Goal: Task Accomplishment & Management: Manage account settings

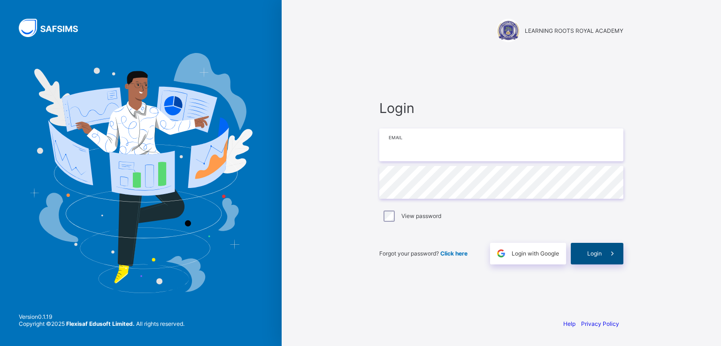
type input "**********"
click at [583, 254] on div "Login" at bounding box center [597, 254] width 53 height 22
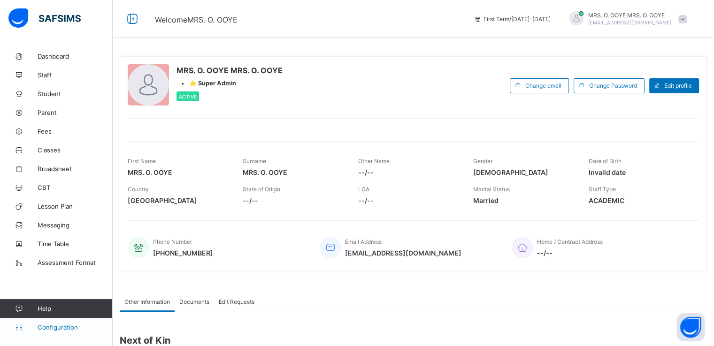
click at [53, 328] on span "Configuration" at bounding box center [75, 328] width 75 height 8
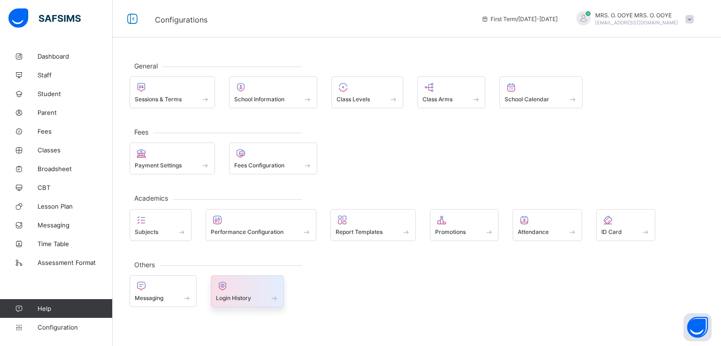
click at [240, 295] on span "Login History" at bounding box center [233, 298] width 35 height 7
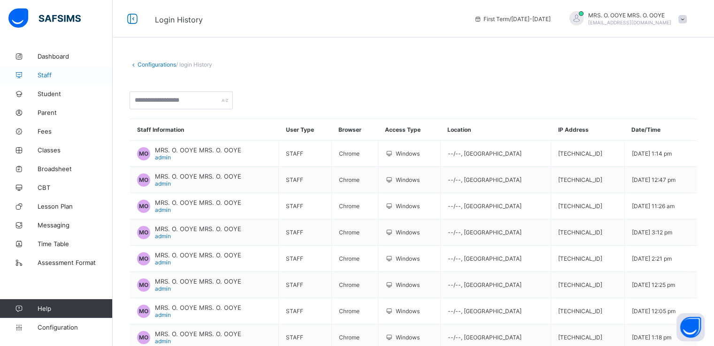
click at [41, 72] on span "Staff" at bounding box center [75, 75] width 75 height 8
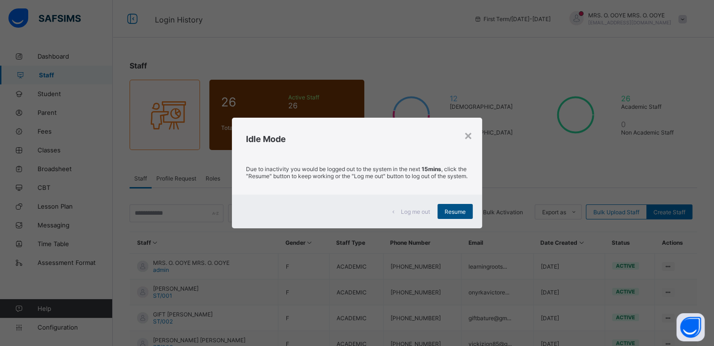
click at [455, 215] on span "Resume" at bounding box center [455, 211] width 21 height 7
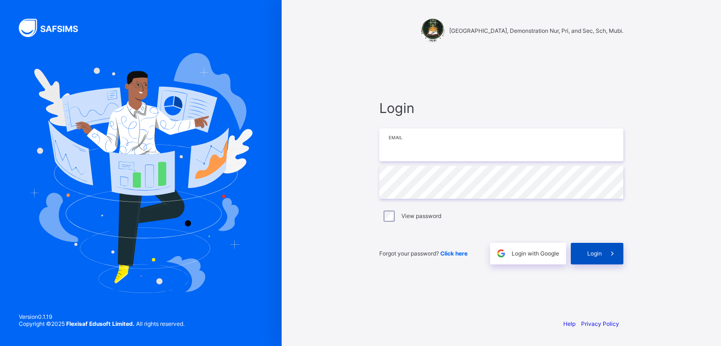
type input "**********"
click at [597, 250] on span "Login" at bounding box center [594, 253] width 15 height 7
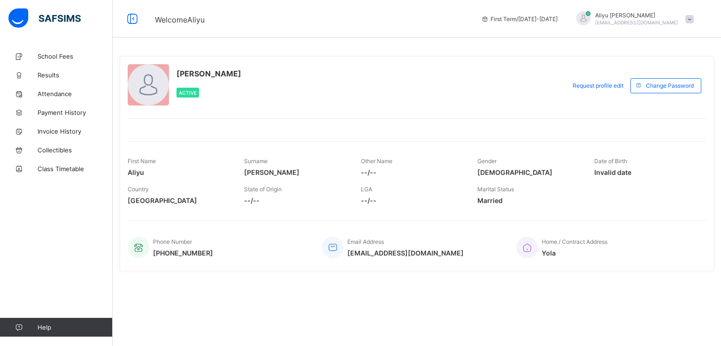
click at [684, 20] on div "Aliyu Umar halilu.umar084@gmail.com" at bounding box center [632, 18] width 131 height 15
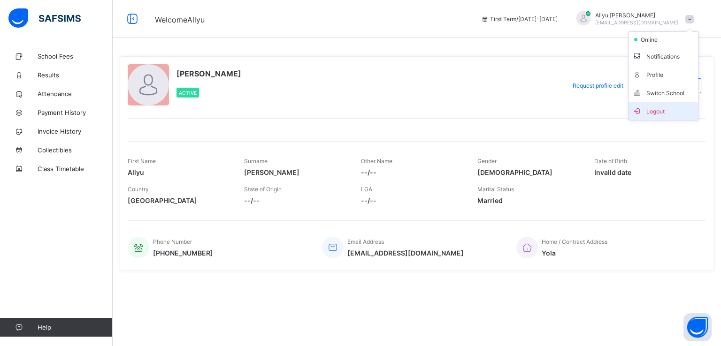
click at [656, 112] on span "Logout" at bounding box center [663, 111] width 62 height 11
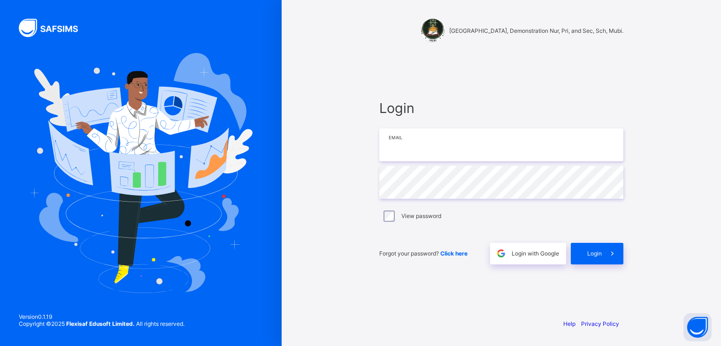
type input "**********"
click at [523, 261] on div "Login with Google" at bounding box center [528, 254] width 76 height 22
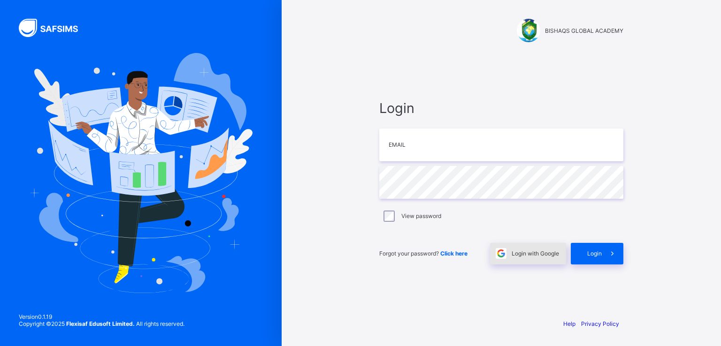
click at [529, 258] on div "Login with Google" at bounding box center [528, 254] width 76 height 22
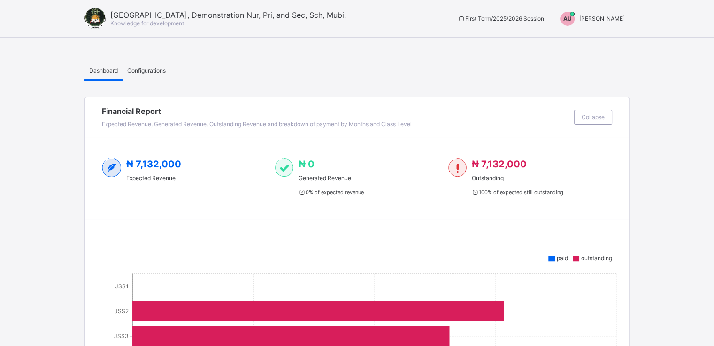
click at [612, 21] on span "[PERSON_NAME]" at bounding box center [602, 18] width 46 height 7
click at [578, 44] on span "Switch to Admin View" at bounding box center [589, 40] width 71 height 11
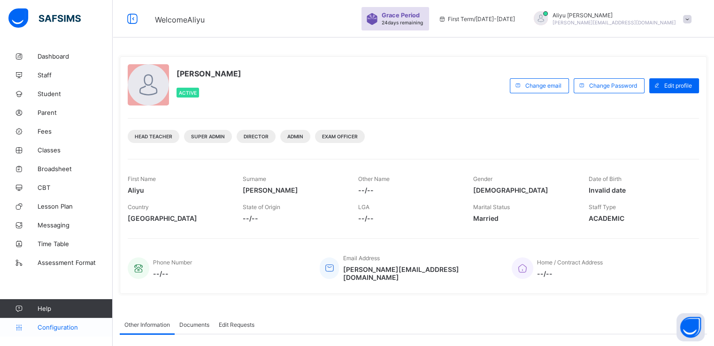
click at [63, 326] on span "Configuration" at bounding box center [75, 328] width 75 height 8
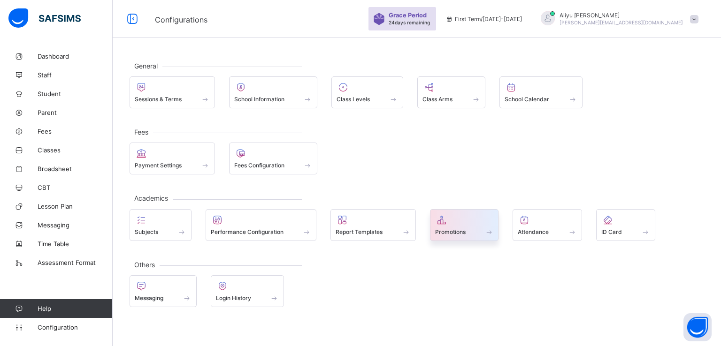
click at [451, 232] on span "Promotions" at bounding box center [450, 232] width 31 height 7
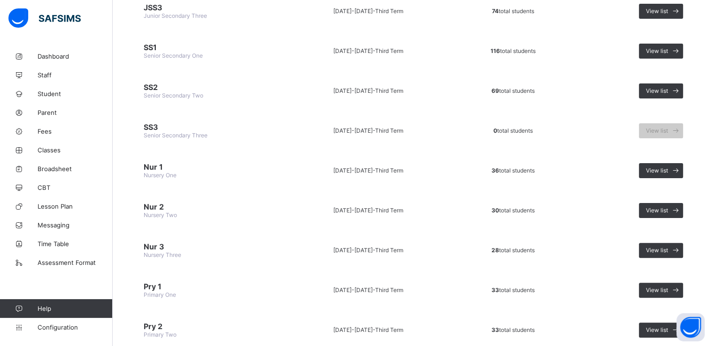
scroll to position [161, 0]
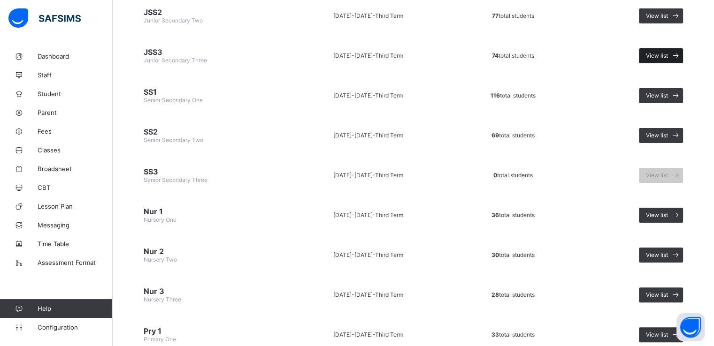
click at [653, 54] on span "View list" at bounding box center [657, 55] width 22 height 7
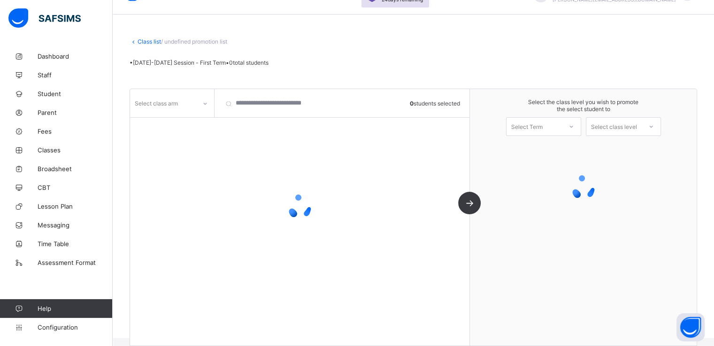
scroll to position [23, 0]
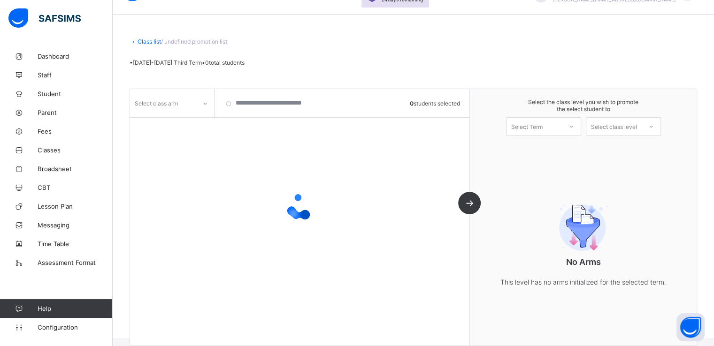
click at [207, 112] on div "Select class arm" at bounding box center [172, 103] width 85 height 28
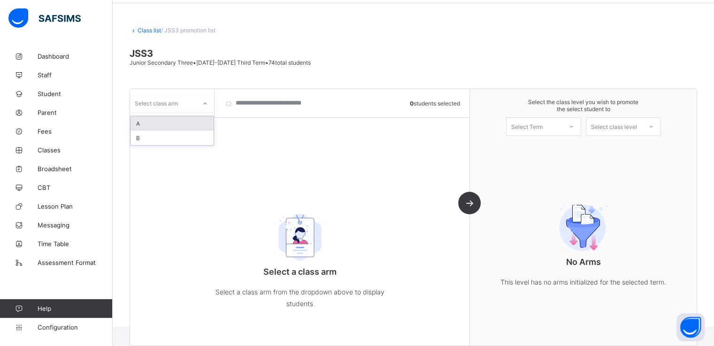
click at [201, 97] on div at bounding box center [205, 103] width 16 height 15
click at [177, 125] on div "A" at bounding box center [172, 123] width 83 height 15
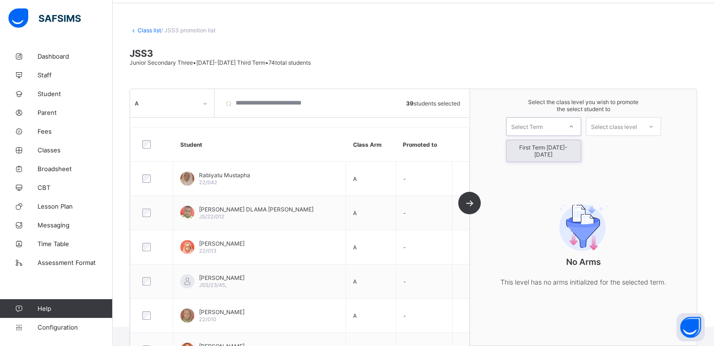
click at [538, 132] on div "Select Term" at bounding box center [526, 126] width 31 height 19
click at [537, 148] on div "First Term 2025-2026" at bounding box center [544, 151] width 74 height 22
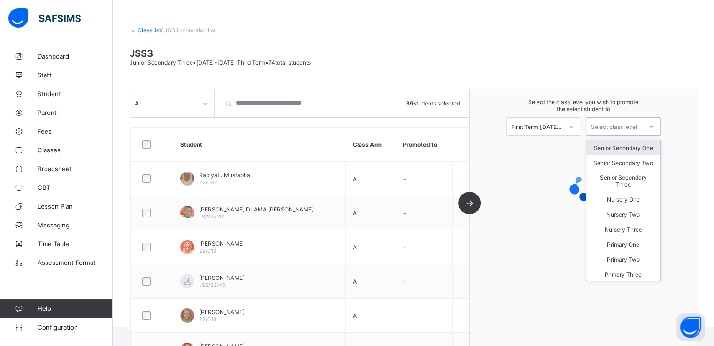
click at [629, 130] on div "Select class level" at bounding box center [614, 126] width 46 height 19
click at [629, 151] on div "Senior Secondary One" at bounding box center [623, 147] width 74 height 15
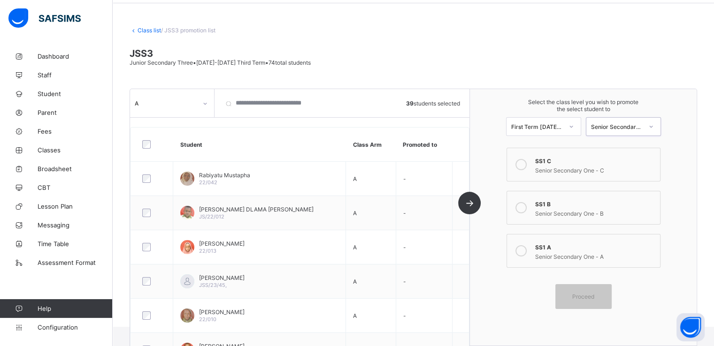
click at [526, 254] on icon at bounding box center [520, 251] width 11 height 11
click at [587, 293] on span "Proceed" at bounding box center [583, 296] width 22 height 7
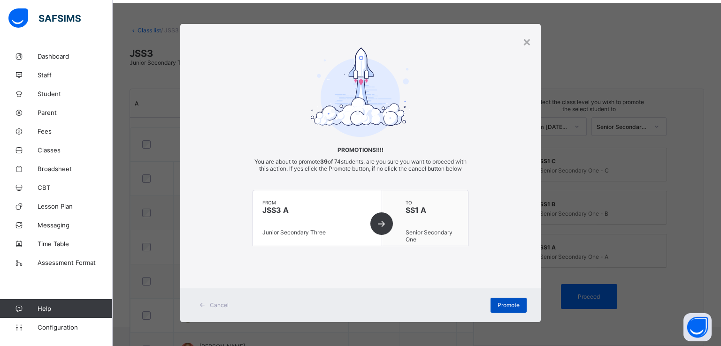
click at [501, 309] on span "Promote" at bounding box center [509, 305] width 22 height 7
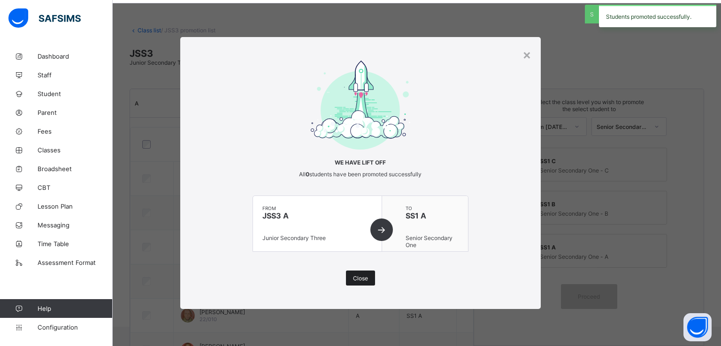
click at [357, 279] on span "Close" at bounding box center [360, 278] width 15 height 7
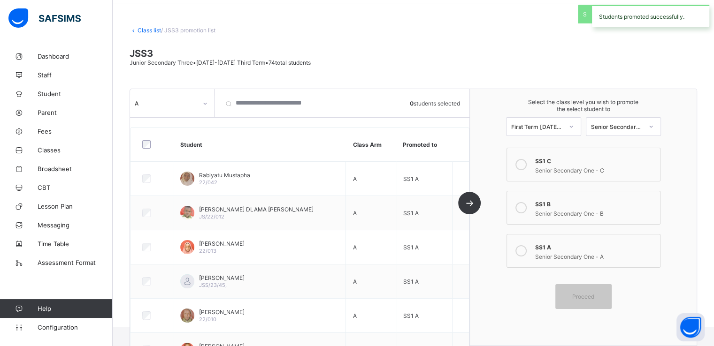
click at [209, 93] on div "A" at bounding box center [172, 103] width 85 height 28
click at [194, 104] on div "A" at bounding box center [166, 103] width 62 height 7
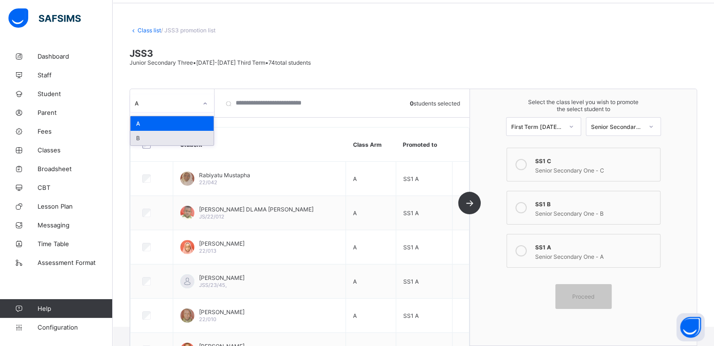
click at [168, 139] on div "B" at bounding box center [172, 138] width 83 height 15
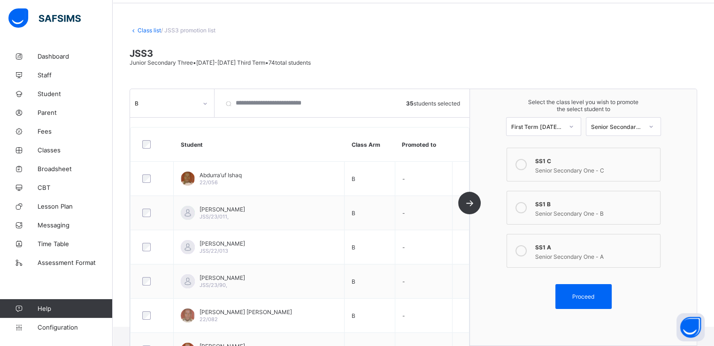
click at [526, 207] on icon at bounding box center [520, 207] width 11 height 11
click at [589, 296] on span "Proceed" at bounding box center [583, 296] width 22 height 7
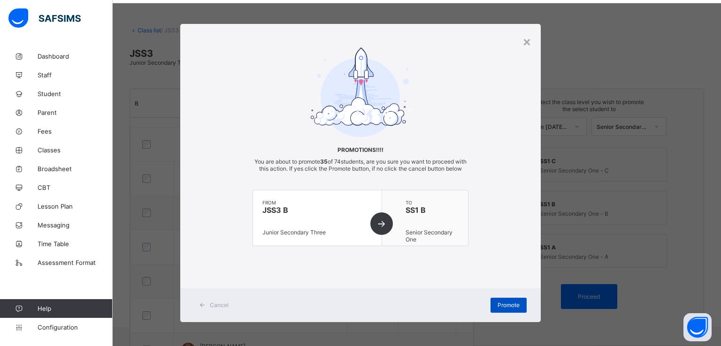
click at [505, 309] on span "Promote" at bounding box center [509, 305] width 22 height 7
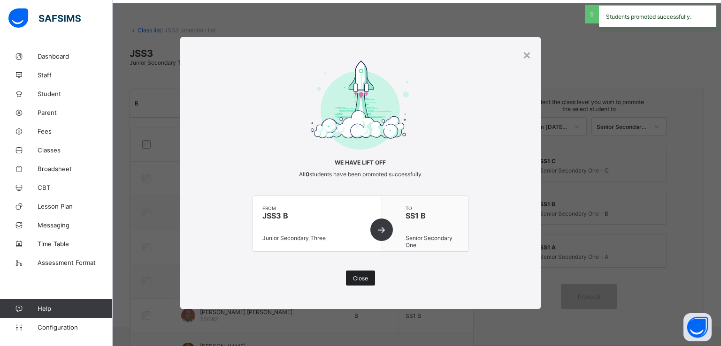
click at [348, 277] on div "Close" at bounding box center [360, 278] width 29 height 15
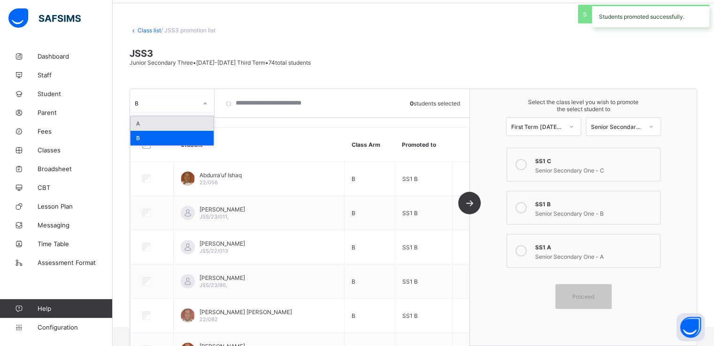
click at [183, 103] on div "B" at bounding box center [166, 103] width 62 height 7
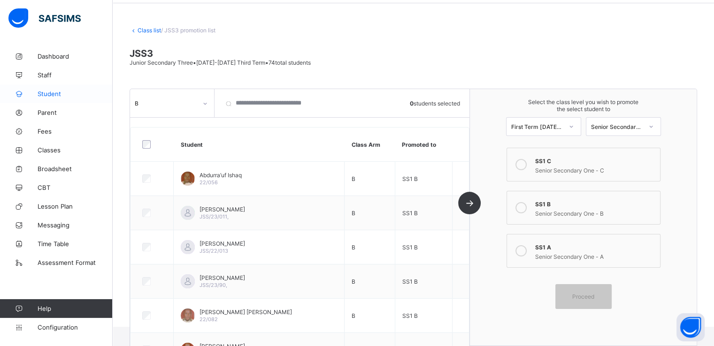
click at [46, 92] on span "Student" at bounding box center [75, 94] width 75 height 8
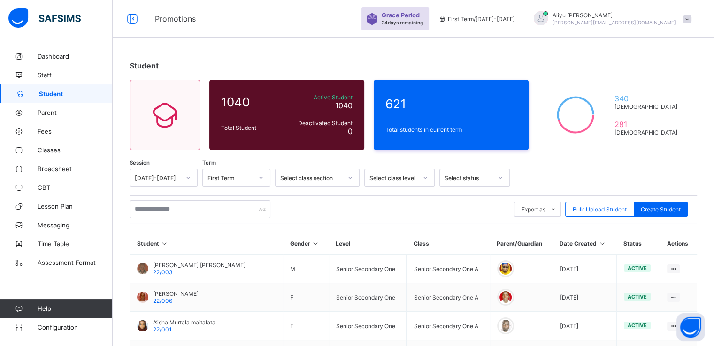
click at [691, 19] on span at bounding box center [687, 19] width 8 height 8
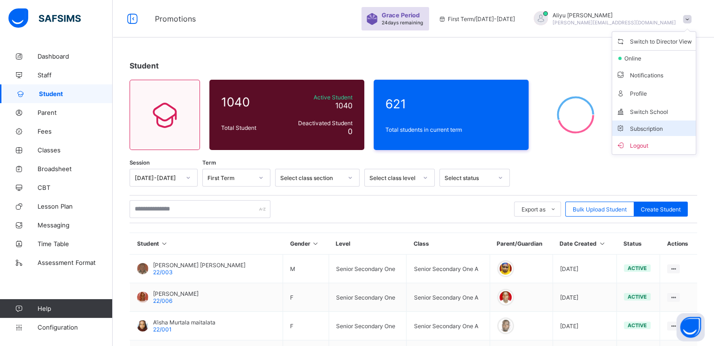
click at [657, 128] on span "Subscription" at bounding box center [639, 128] width 47 height 7
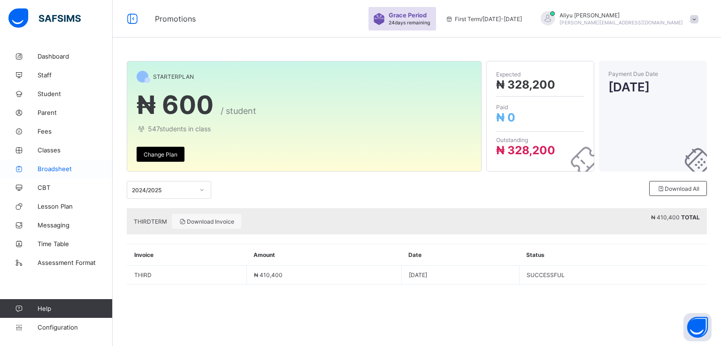
click at [61, 167] on span "Broadsheet" at bounding box center [75, 169] width 75 height 8
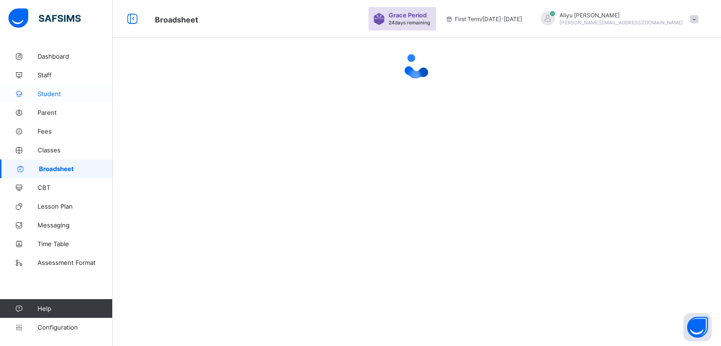
click at [51, 92] on span "Student" at bounding box center [75, 94] width 75 height 8
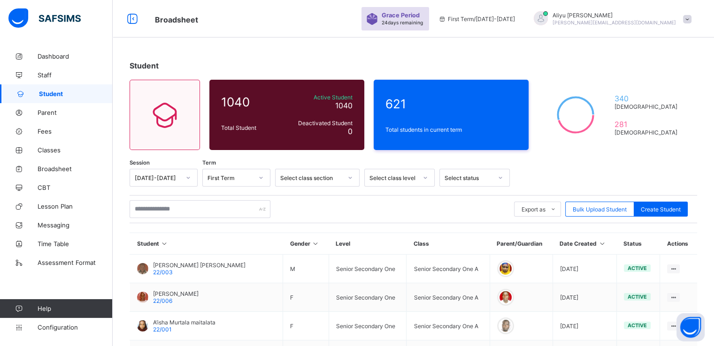
click at [691, 17] on span at bounding box center [687, 19] width 8 height 8
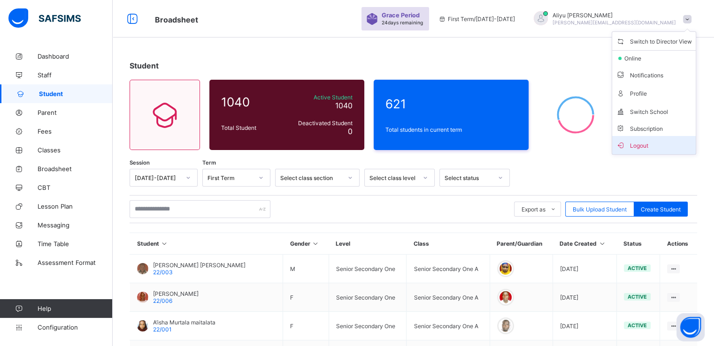
click at [641, 146] on span "Logout" at bounding box center [654, 145] width 76 height 11
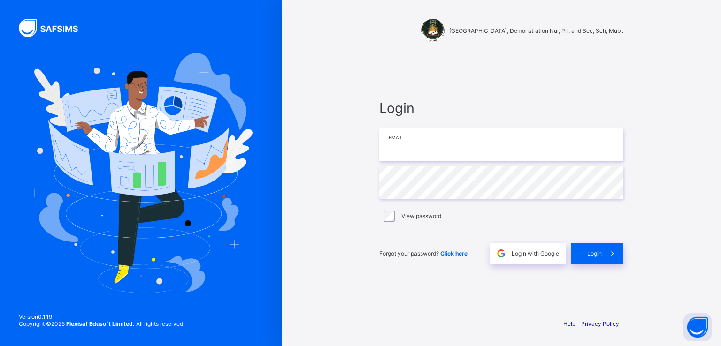
type input "**********"
click at [531, 249] on div "Login with Google" at bounding box center [528, 254] width 76 height 22
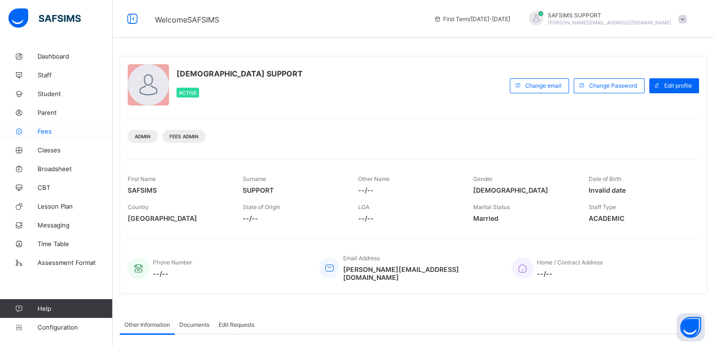
click at [48, 132] on span "Fees" at bounding box center [75, 132] width 75 height 8
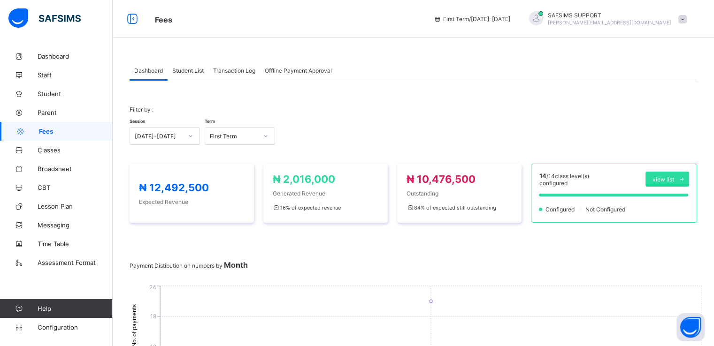
click at [191, 69] on span "Student List" at bounding box center [187, 70] width 31 height 7
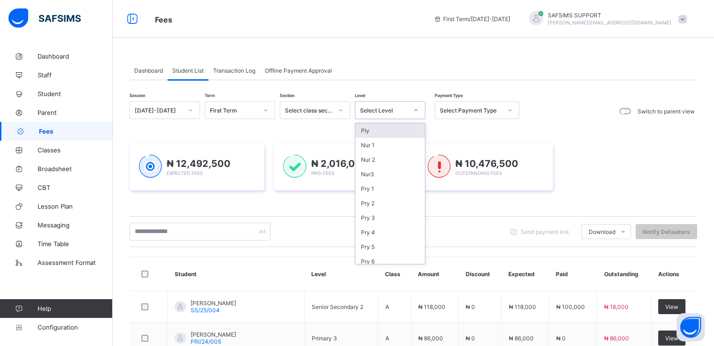
click at [376, 110] on div "Select Level" at bounding box center [384, 110] width 48 height 7
click at [140, 70] on span "Dashboard" at bounding box center [148, 70] width 29 height 7
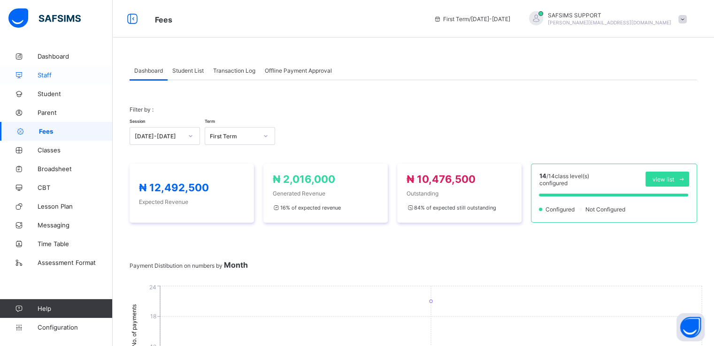
click at [45, 74] on span "Staff" at bounding box center [75, 75] width 75 height 8
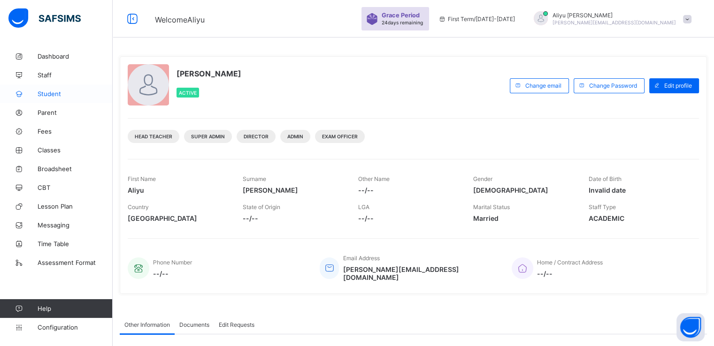
click at [47, 95] on span "Student" at bounding box center [75, 94] width 75 height 8
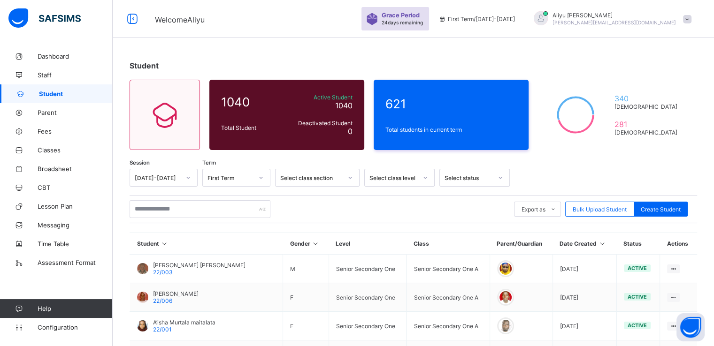
click at [691, 20] on span at bounding box center [687, 19] width 8 height 8
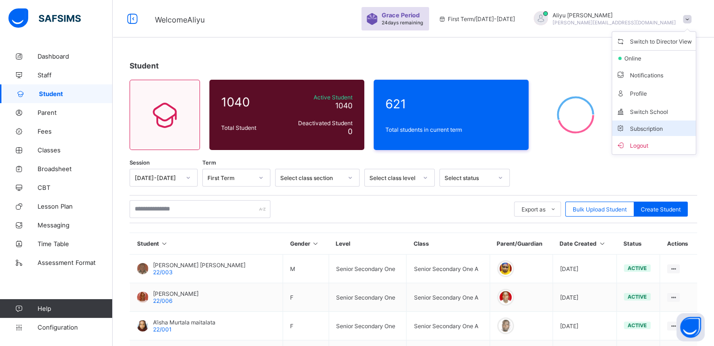
click at [645, 129] on span "Subscription" at bounding box center [639, 128] width 47 height 7
